Goal: Find contact information: Find contact information

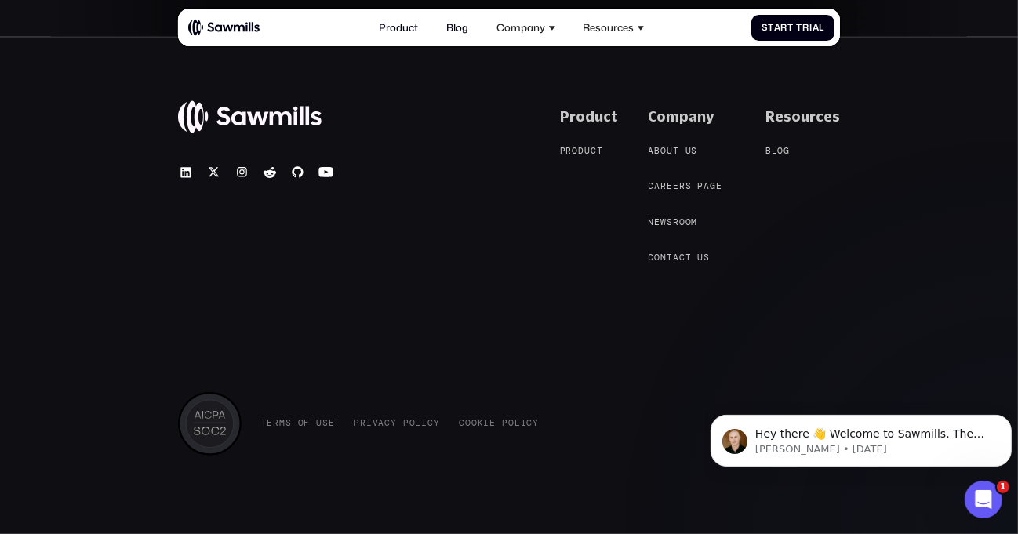
scroll to position [5844, 0]
click at [667, 154] on span "o" at bounding box center [664, 151] width 6 height 11
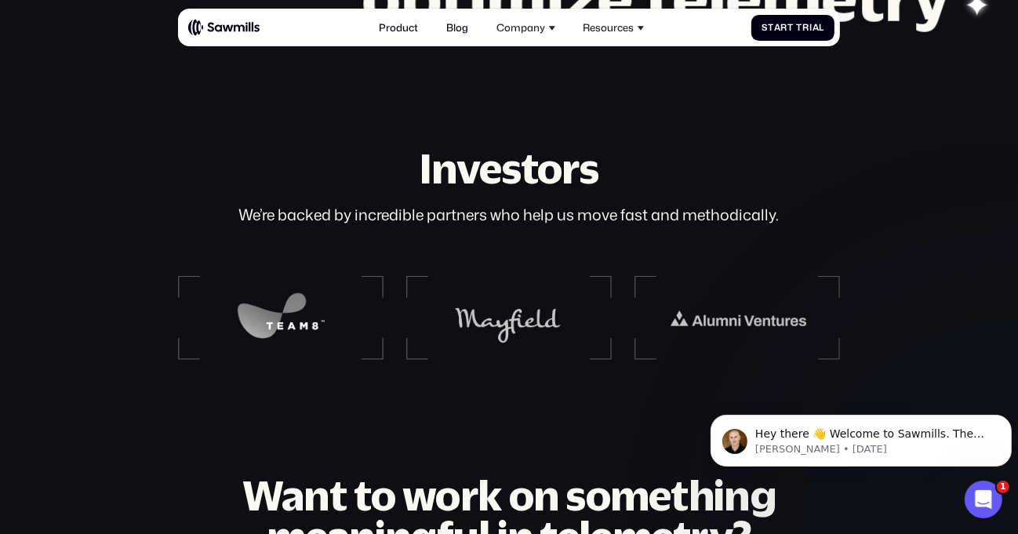
scroll to position [1961, 0]
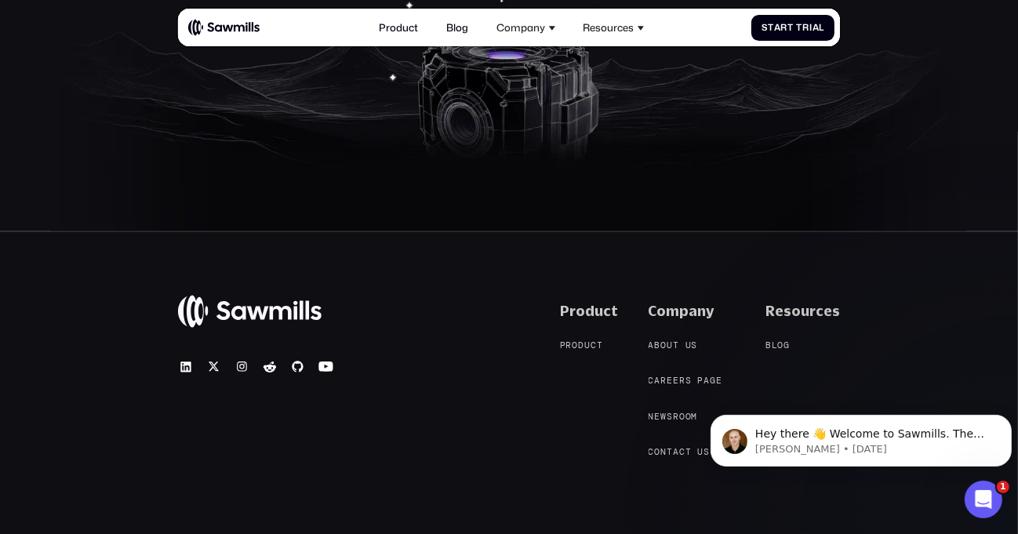
scroll to position [5844, 0]
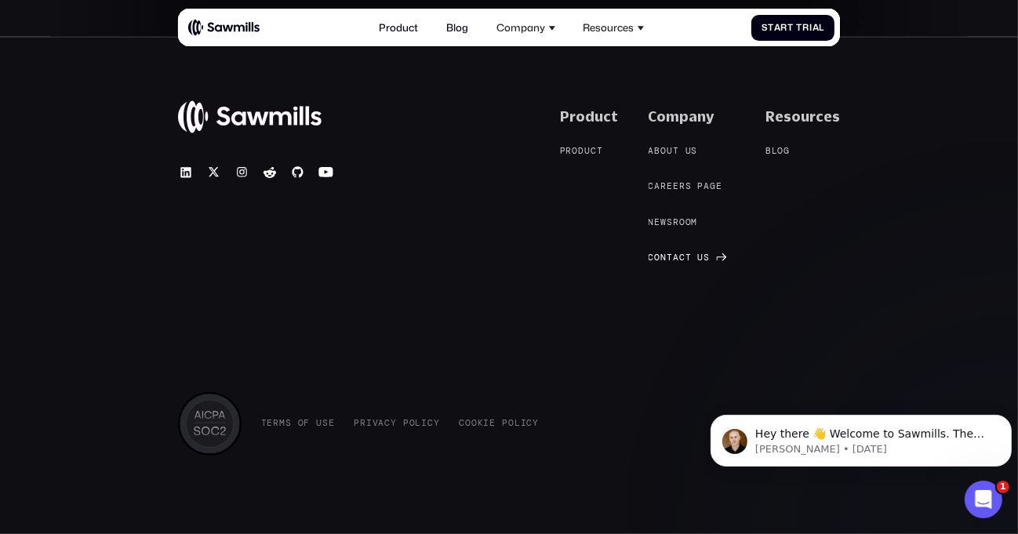
click at [694, 253] on div "C o n t a c t u s C o n t a c t u s" at bounding box center [679, 258] width 61 height 11
